Goal: Find specific page/section: Find specific page/section

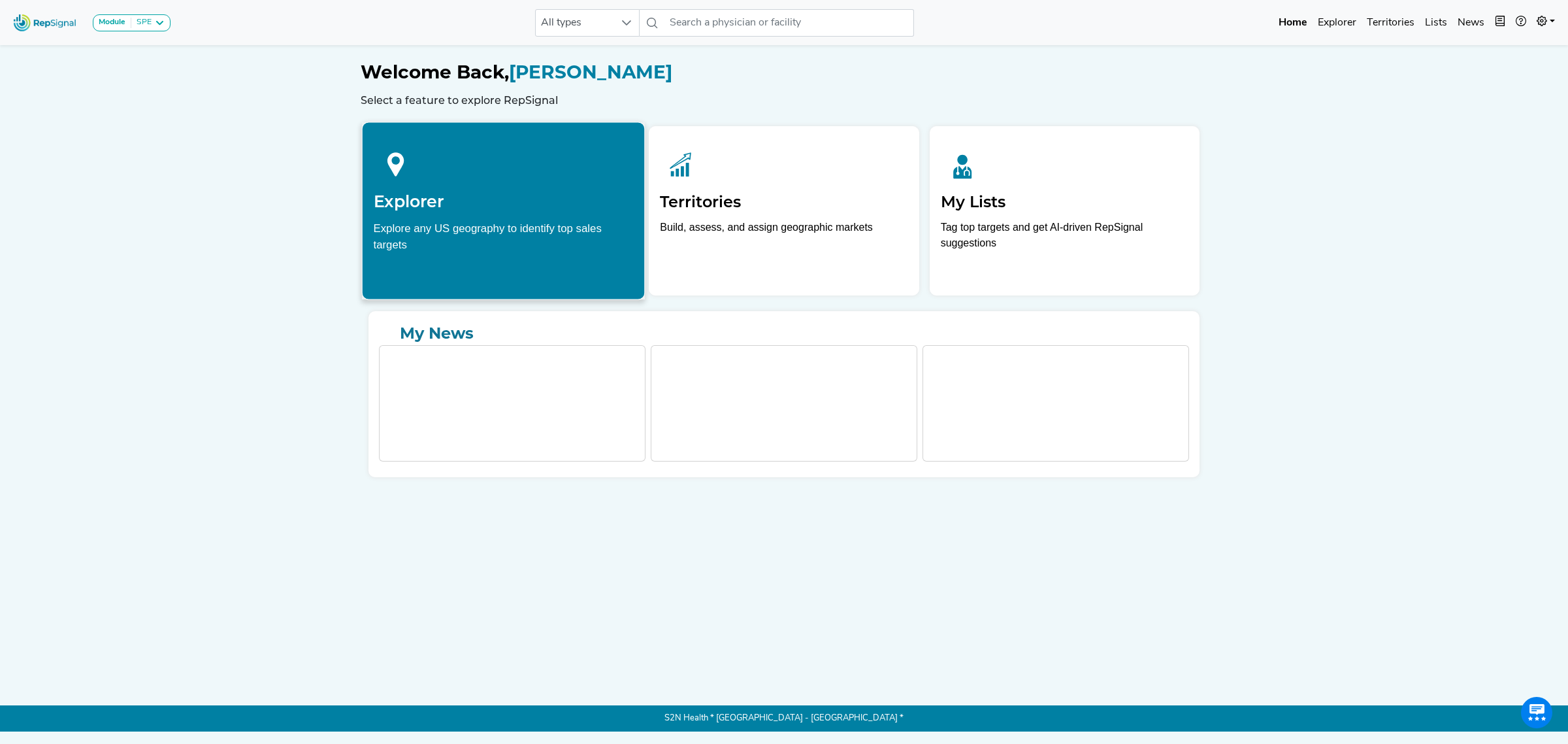
click at [419, 193] on h2 "Explorer" at bounding box center [503, 201] width 260 height 20
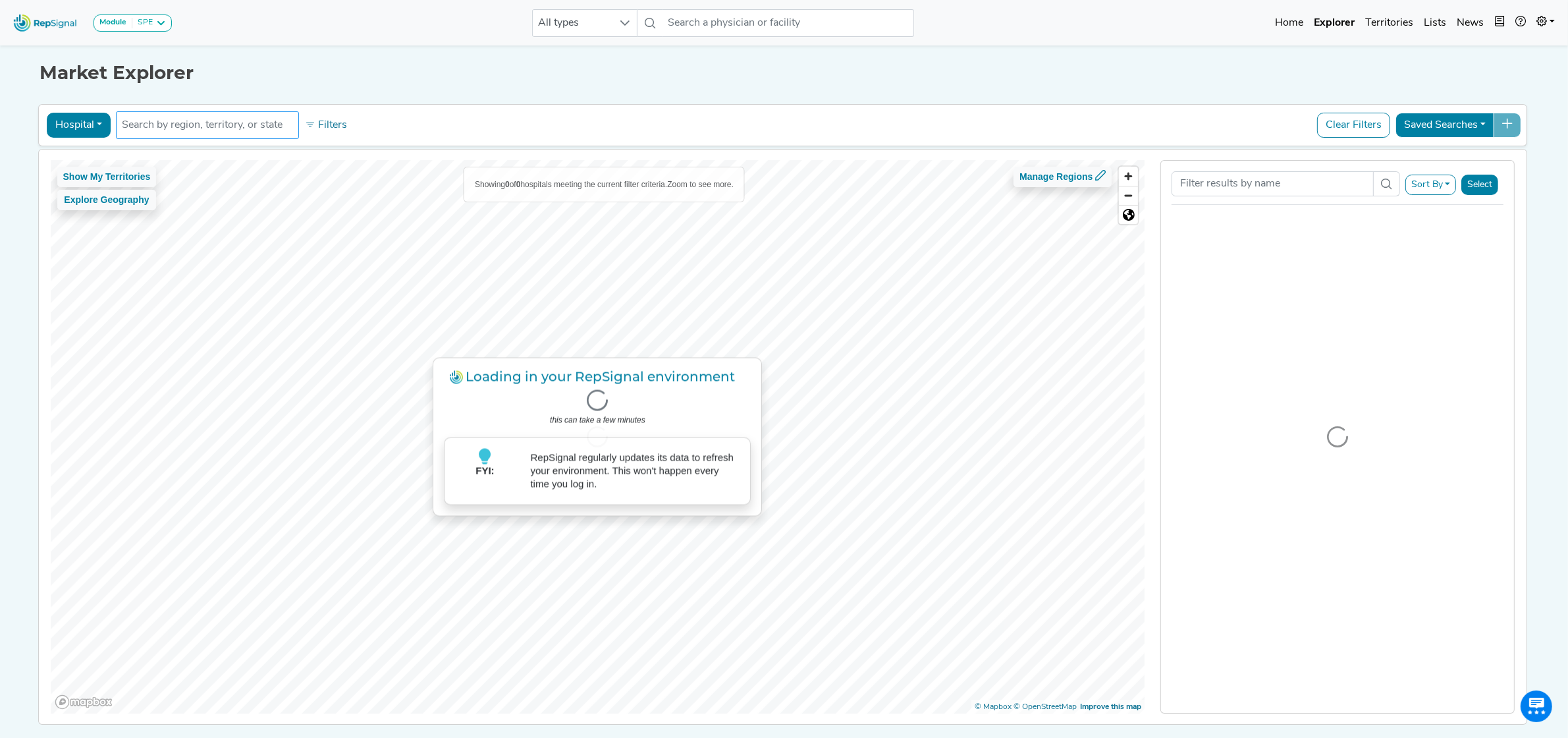
click at [219, 124] on input "text" at bounding box center [207, 125] width 172 height 16
type input "HCA"
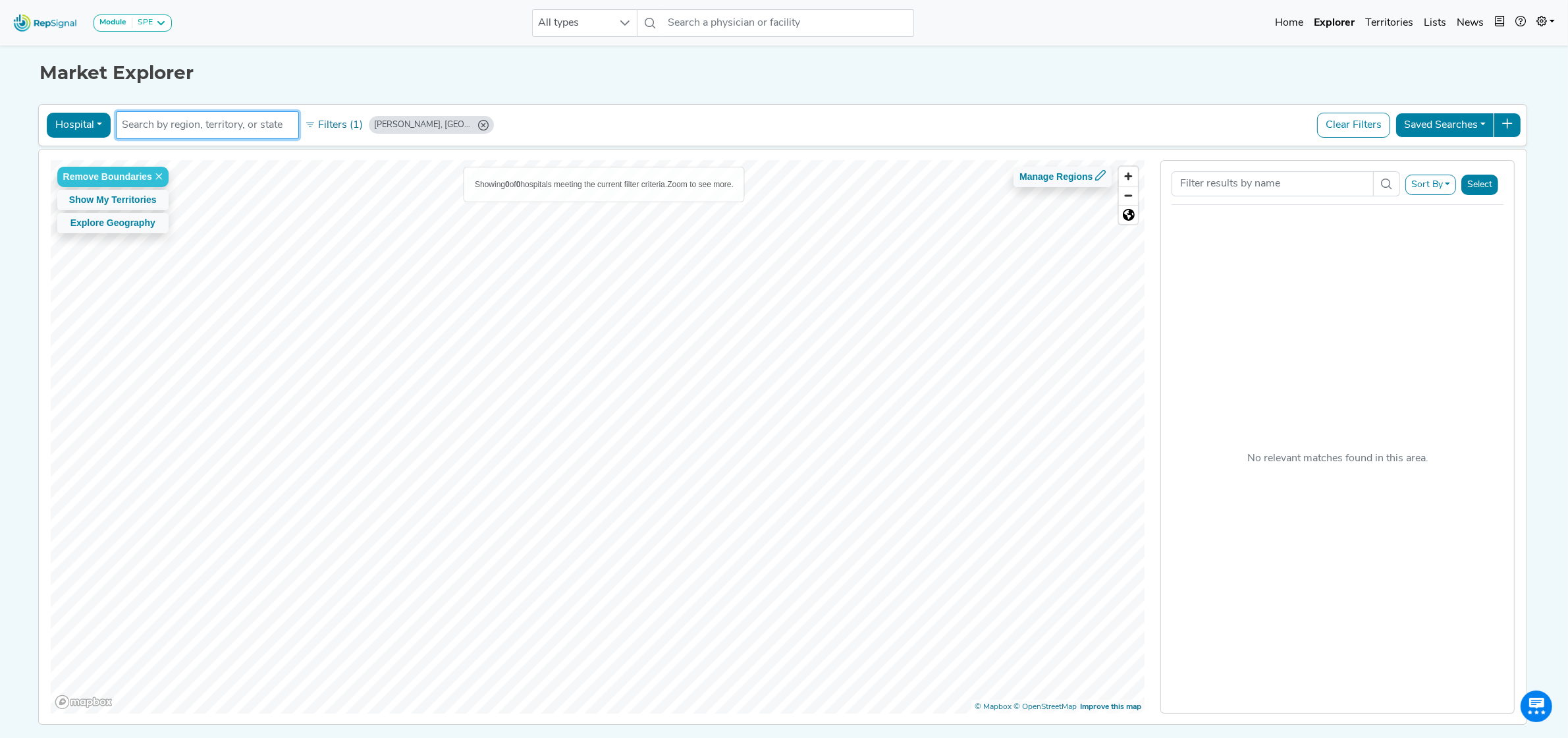
click at [160, 129] on input "text" at bounding box center [207, 125] width 172 height 16
click at [202, 126] on input "text" at bounding box center [207, 125] width 172 height 16
type input "HCA"
click at [478, 127] on icon "Cathcart, WA" at bounding box center [483, 125] width 10 height 10
